Goal: Task Accomplishment & Management: Complete application form

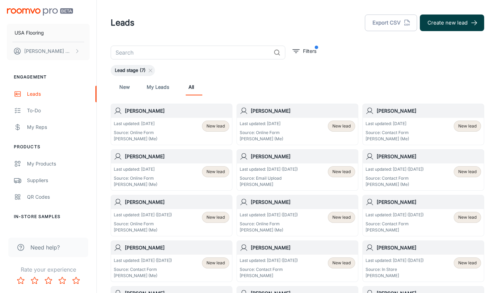
click at [427, 26] on button "Create new lead" at bounding box center [452, 23] width 64 height 17
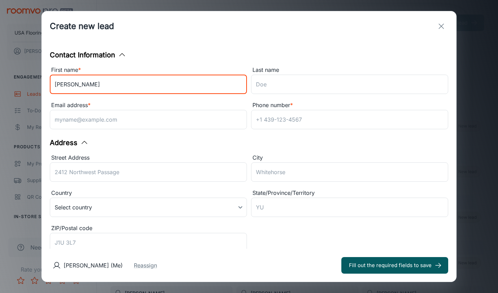
type input "[PERSON_NAME]"
click at [354, 100] on div "Phone number * ​" at bounding box center [347, 114] width 201 height 35
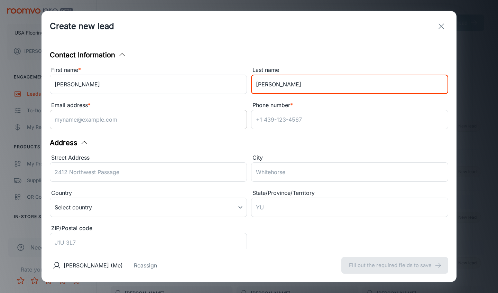
type input "[PERSON_NAME]"
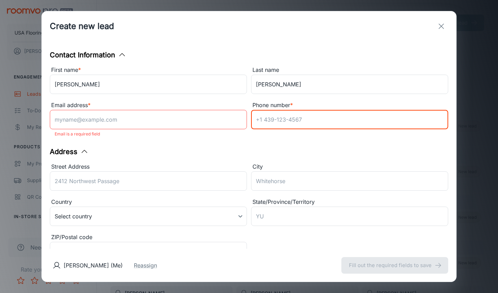
paste input "3362640855"
type input "3362640855"
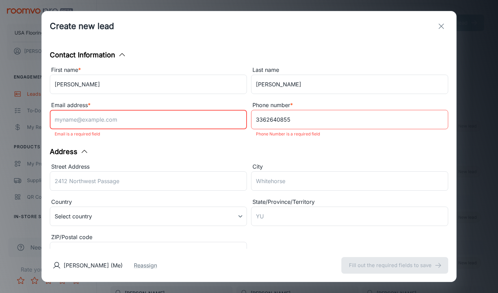
click at [179, 110] on input "Email address *" at bounding box center [148, 119] width 197 height 19
paste input "[PERSON_NAME] Phone: [PHONE_NUMBER] Email: [PERSON_NAME][EMAIL_ADDRESS][DOMAIN_…"
type input "[PERSON_NAME] Phone: [PHONE_NUMBER] Email: [PERSON_NAME][EMAIL_ADDRESS][DOMAIN_…"
click at [187, 119] on input "Email address *" at bounding box center [148, 119] width 197 height 19
paste input "[EMAIL_ADDRESS][DOMAIN_NAME]"
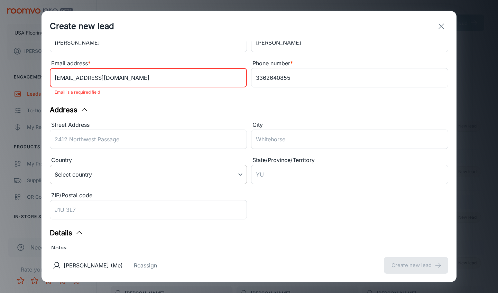
scroll to position [87, 0]
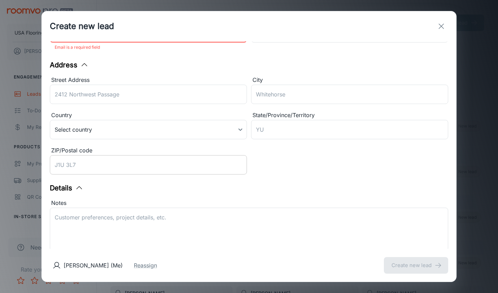
type input "[EMAIL_ADDRESS][DOMAIN_NAME]"
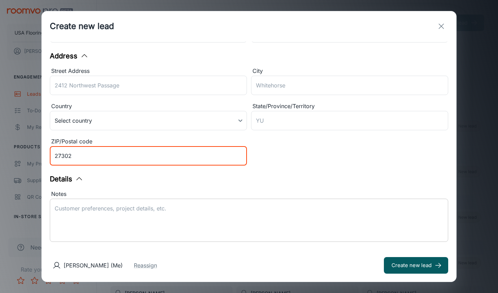
type input "27302"
click at [226, 230] on textarea "Notes" at bounding box center [249, 221] width 389 height 32
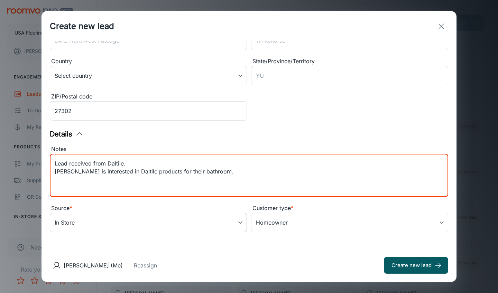
type textarea "Lead received from Daltile. [PERSON_NAME] is interested in Daltile products for…"
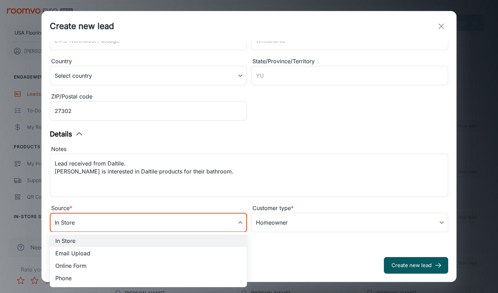
click at [167, 225] on body "USA Flooring [PERSON_NAME] Engagement Leads To-do My Reps Products My Products …" at bounding box center [249, 146] width 498 height 293
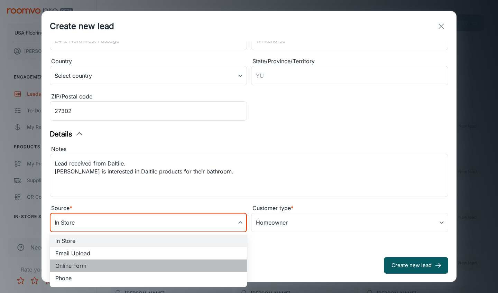
click at [125, 263] on li "Online Form" at bounding box center [148, 266] width 197 height 12
type input "online_form"
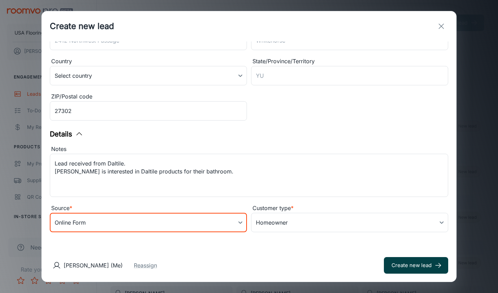
click at [408, 261] on button "Create new lead" at bounding box center [416, 265] width 64 height 17
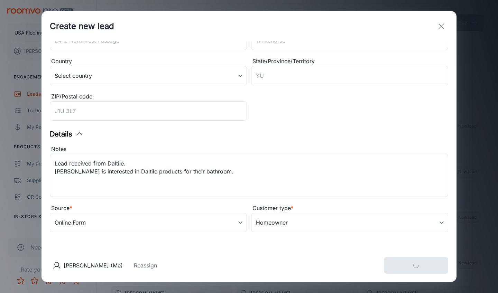
type input "in_store"
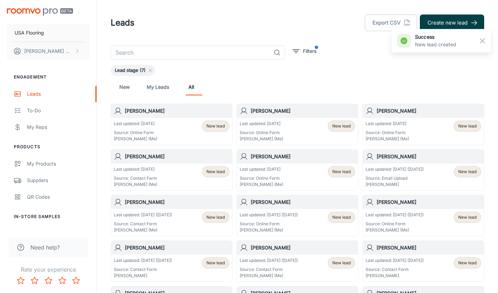
click at [457, 20] on button "Create new lead" at bounding box center [452, 23] width 64 height 17
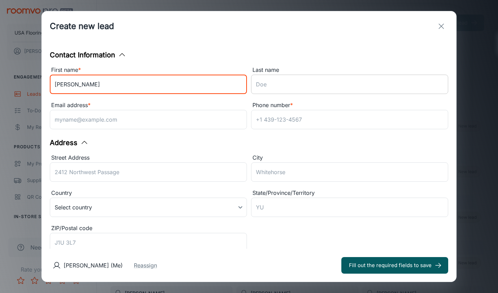
type input "[PERSON_NAME]"
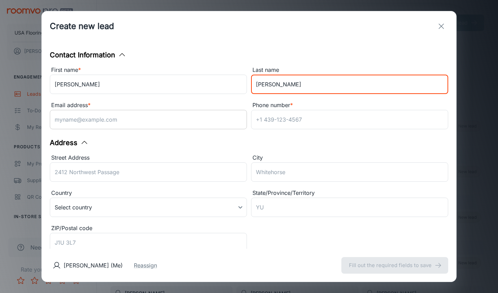
type input "[PERSON_NAME]"
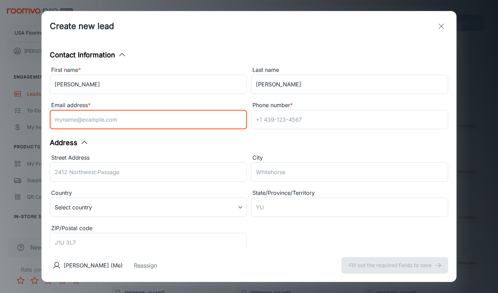
paste input "9199712490"
type input "9199712490"
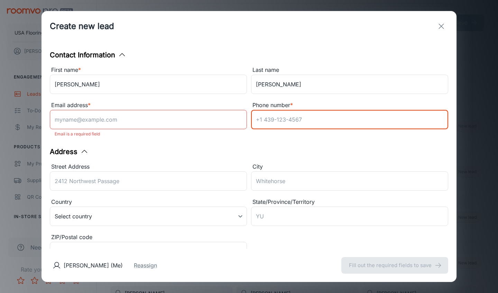
paste input "9199712490"
type input "9199712490"
click at [158, 122] on input "Email address *" at bounding box center [148, 119] width 197 height 19
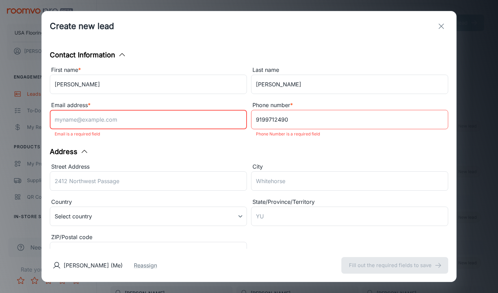
paste input "[EMAIL_ADDRESS][DOMAIN_NAME]"
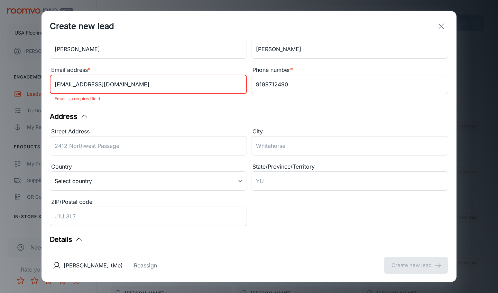
scroll to position [40, 0]
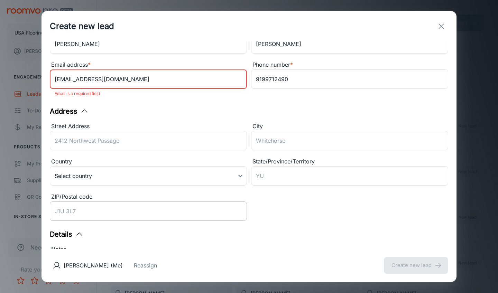
type input "[EMAIL_ADDRESS][DOMAIN_NAME]"
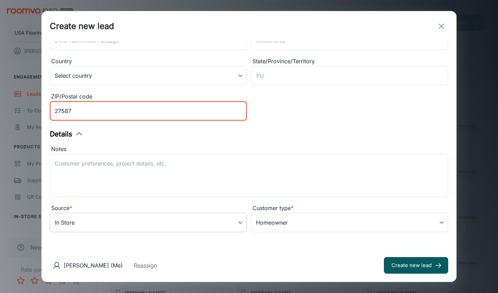
type input "27587"
click at [175, 222] on body "USA Flooring [PERSON_NAME] Engagement Leads To-do My Reps Products My Products …" at bounding box center [249, 146] width 498 height 293
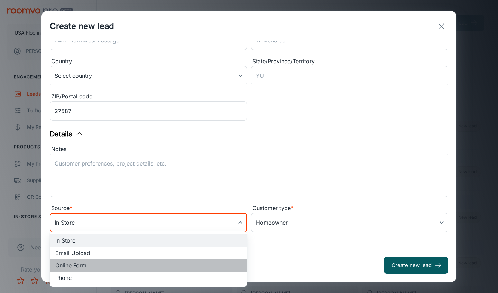
click at [142, 263] on li "Online Form" at bounding box center [148, 265] width 197 height 12
type input "online_form"
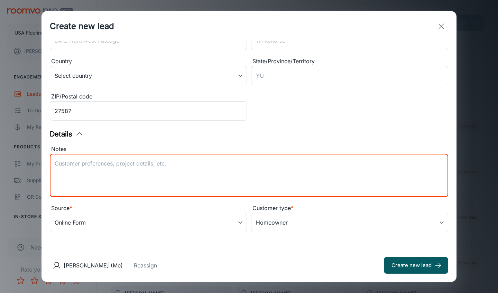
click at [192, 185] on textarea "Notes" at bounding box center [249, 176] width 389 height 32
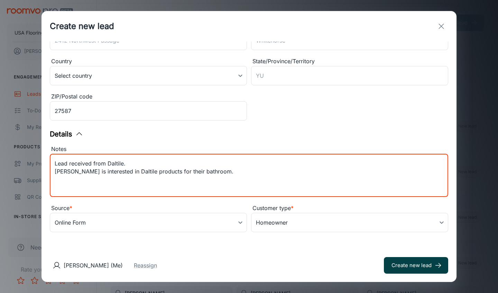
type textarea "Lead received from Daltile. [PERSON_NAME] is interested in Daltile products for…"
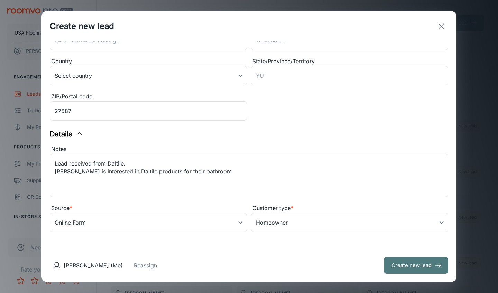
click at [401, 263] on button "Create new lead" at bounding box center [416, 265] width 64 height 17
type input "in_store"
